Goal: Transaction & Acquisition: Purchase product/service

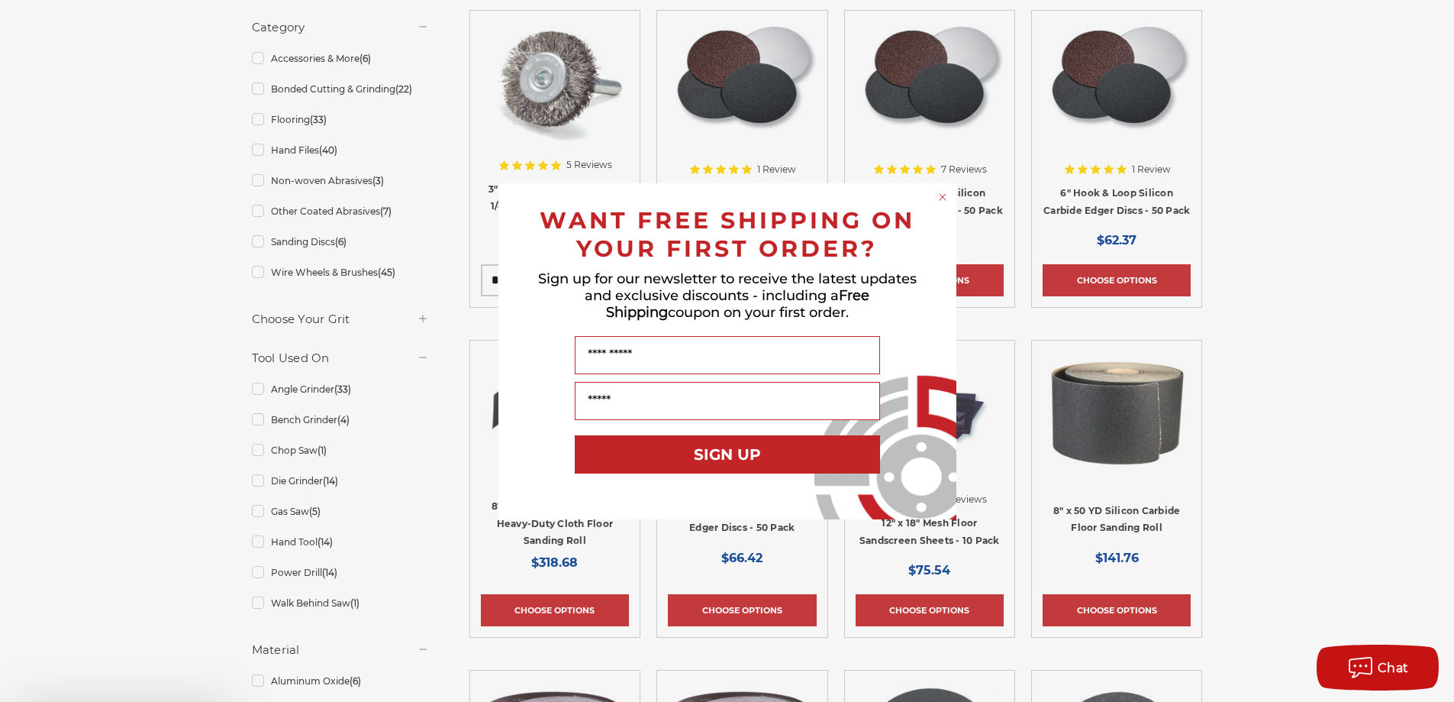
scroll to position [534, 0]
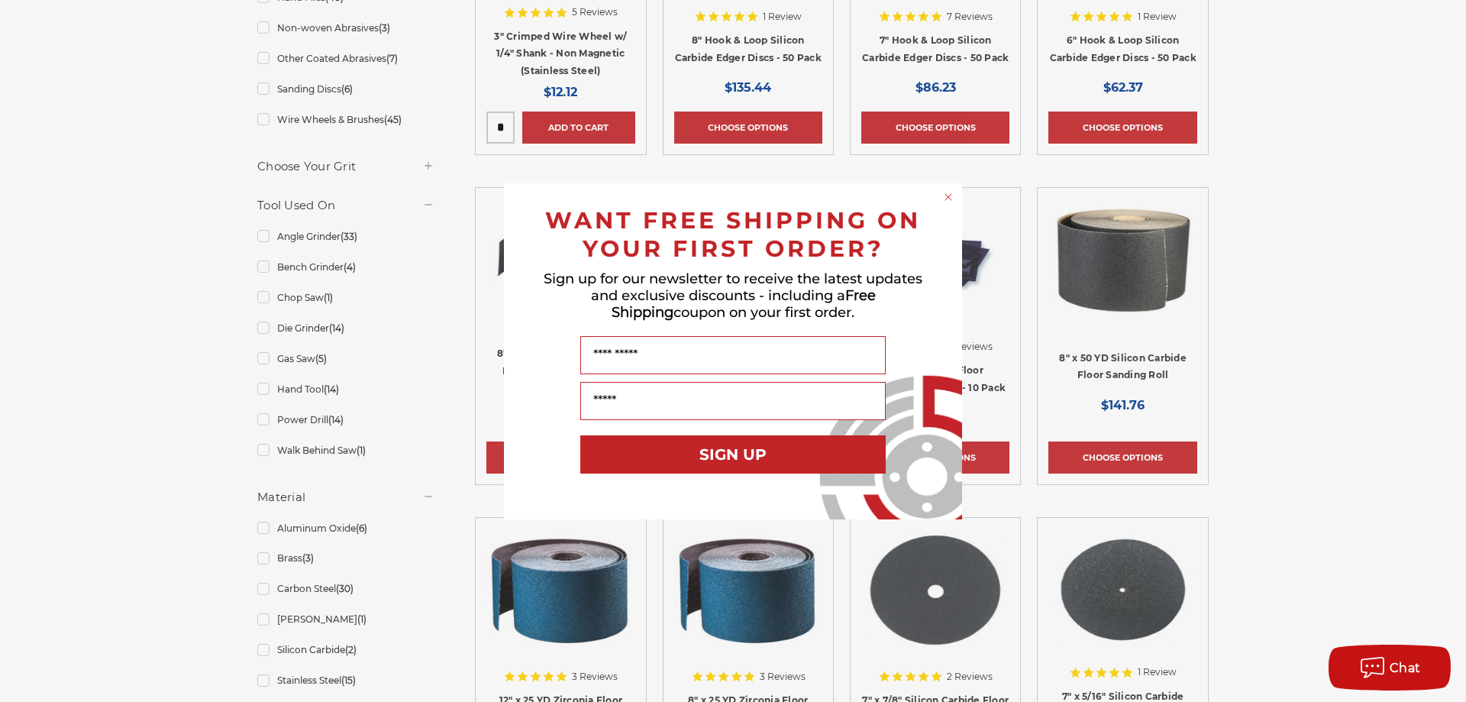
click at [948, 195] on circle "Close dialog" at bounding box center [948, 196] width 15 height 15
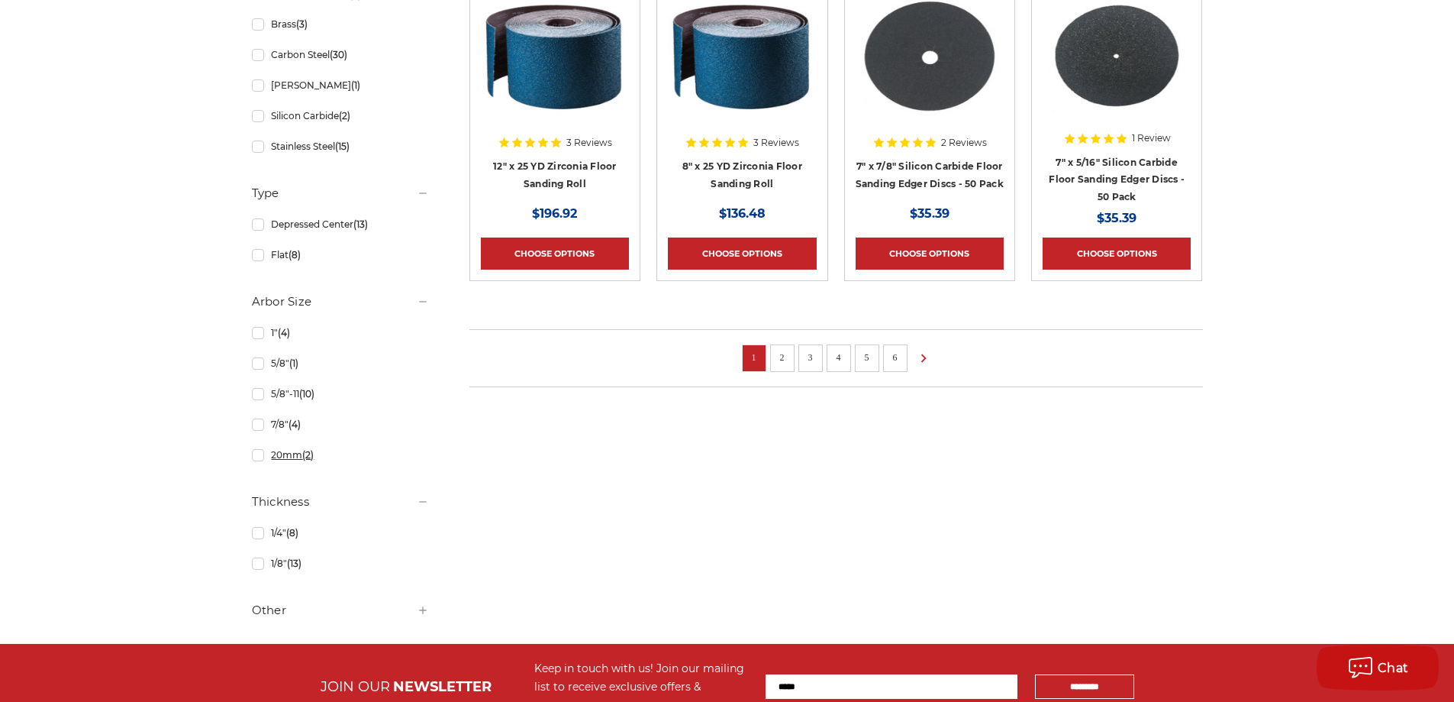
scroll to position [1069, 0]
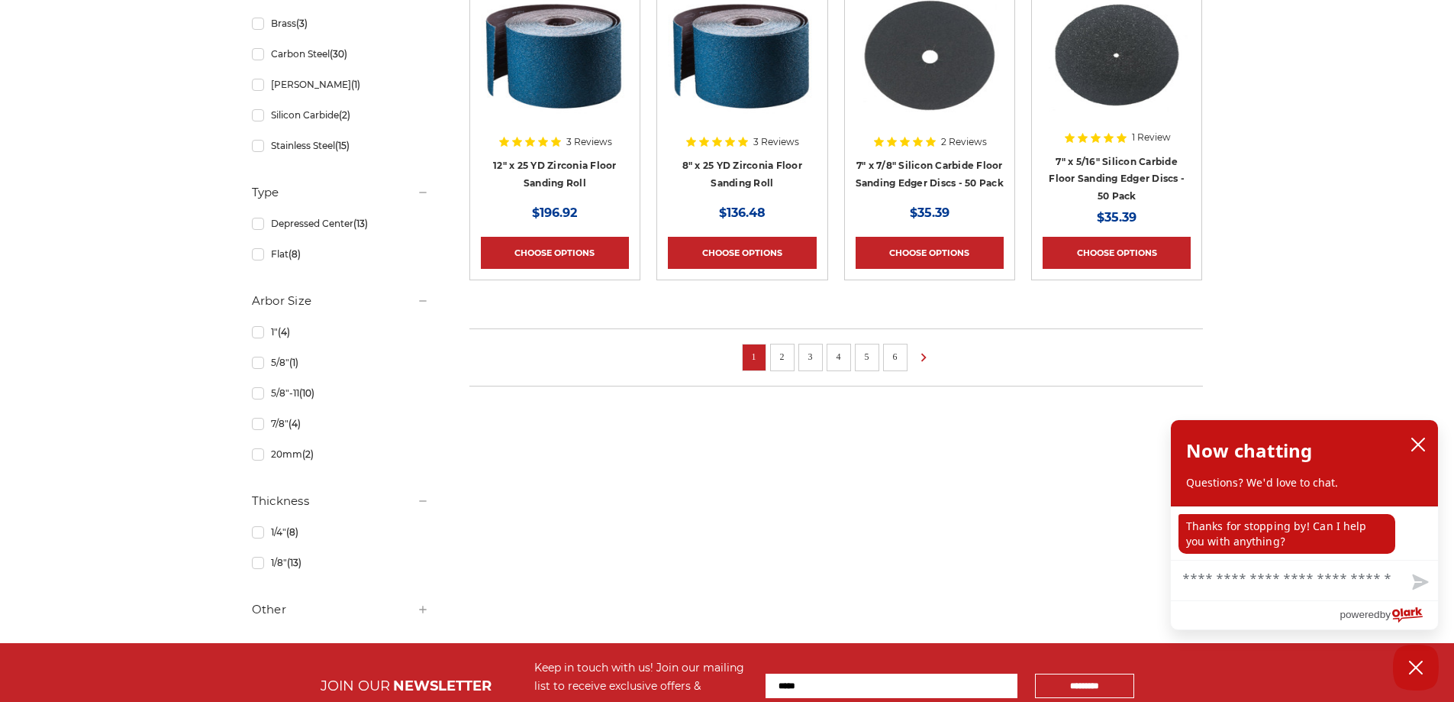
click at [273, 606] on h5 "Other" at bounding box center [340, 609] width 177 height 18
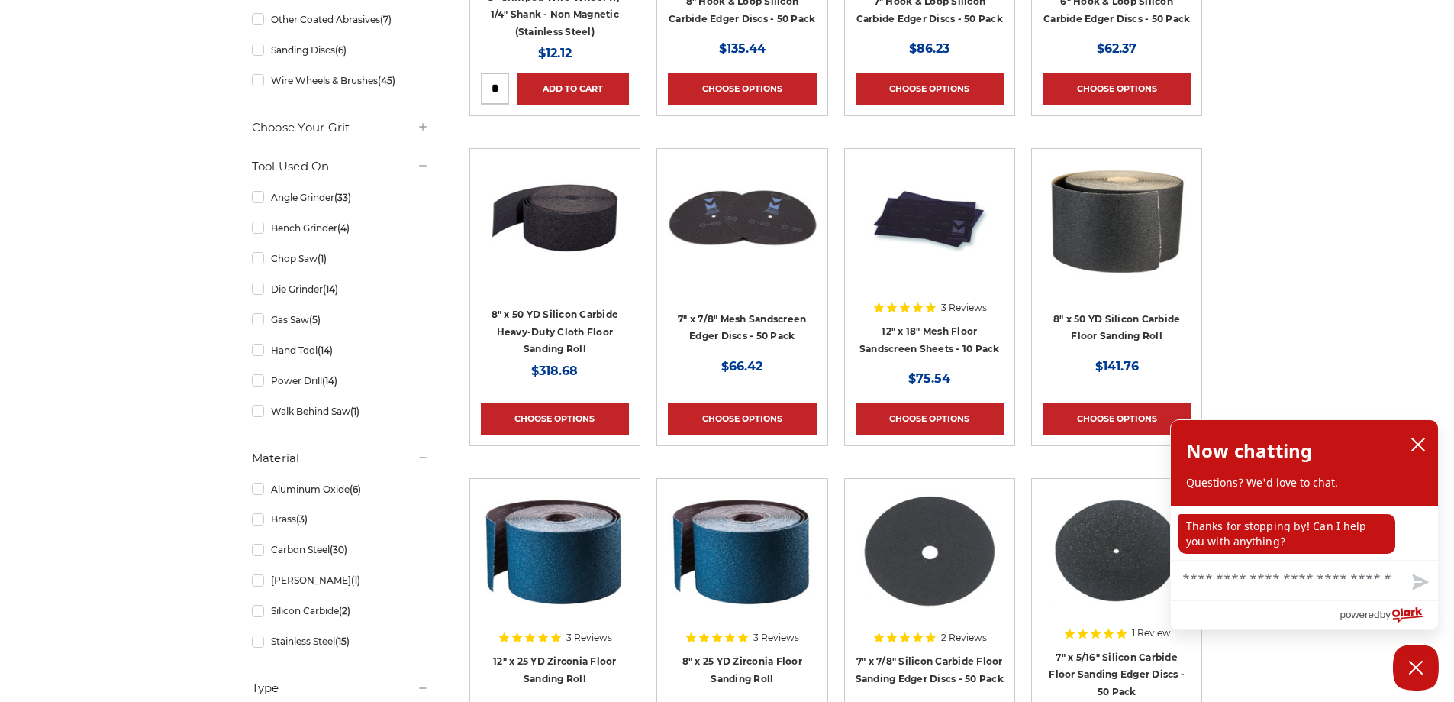
scroll to position [500, 0]
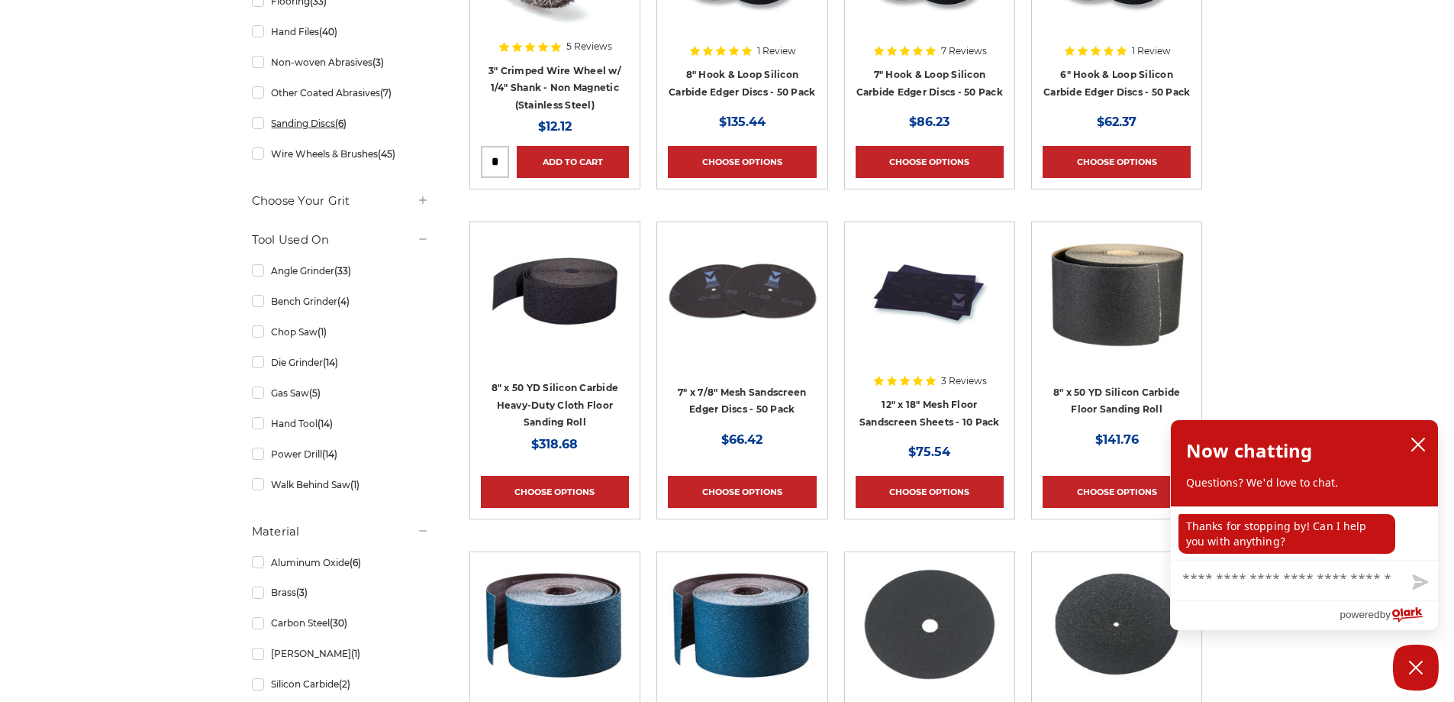
click at [322, 127] on link "Sanding Discs (6)" at bounding box center [340, 123] width 177 height 27
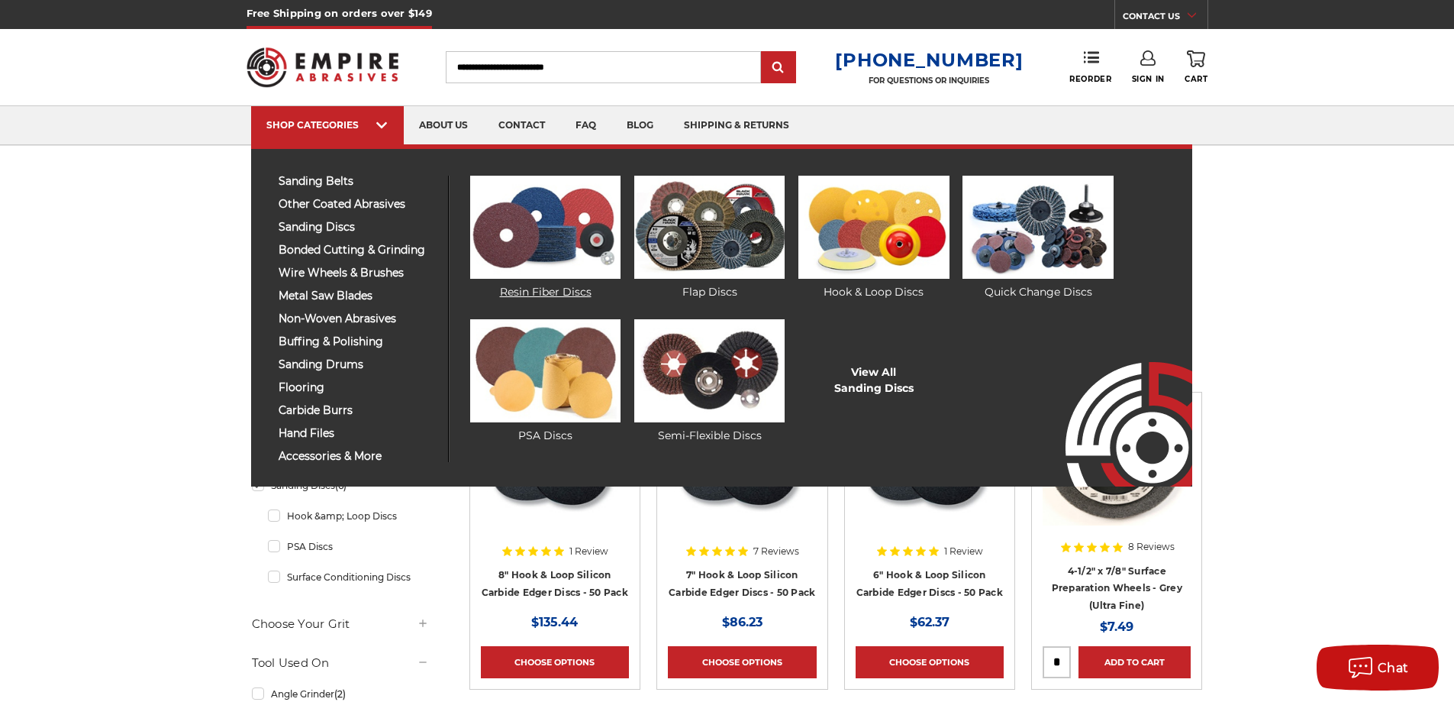
click at [534, 250] on img at bounding box center [545, 227] width 150 height 103
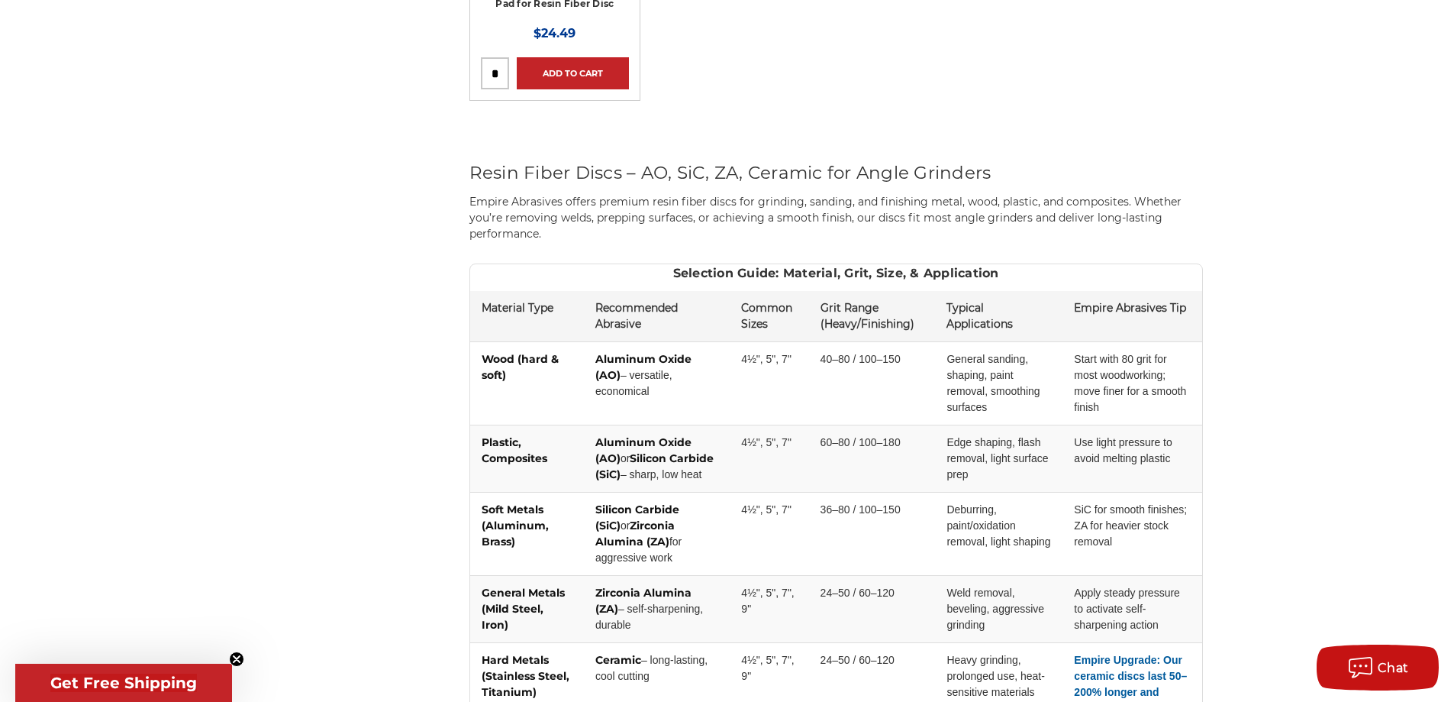
scroll to position [1451, 0]
